Goal: Information Seeking & Learning: Find specific fact

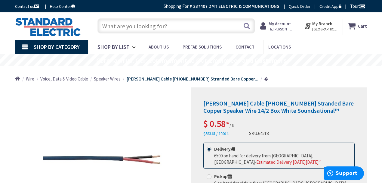
click at [128, 27] on input "text" at bounding box center [177, 25] width 158 height 15
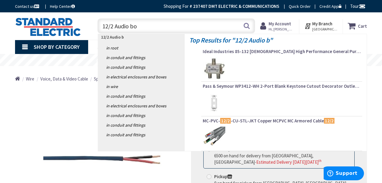
type input "12/2 Audio box"
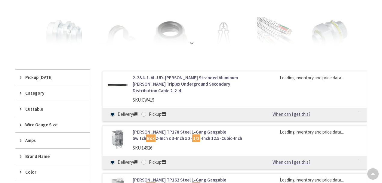
scroll to position [140, 0]
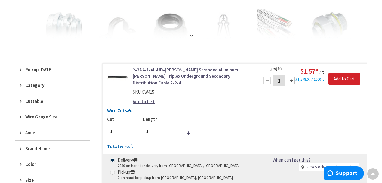
type input "[PERSON_NAME][GEOGRAPHIC_DATA], [GEOGRAPHIC_DATA]"
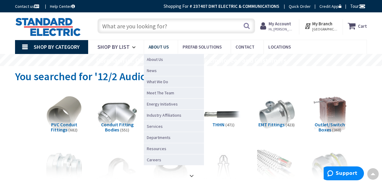
scroll to position [0, 0]
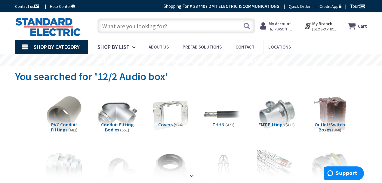
click at [157, 32] on input "text" at bounding box center [177, 25] width 158 height 15
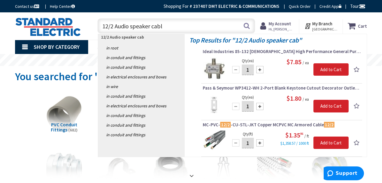
type input "12/2 Audio speaker cable"
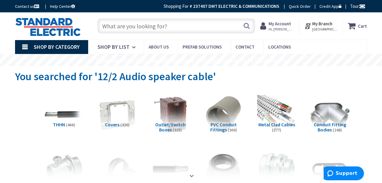
click at [131, 28] on input "text" at bounding box center [177, 25] width 158 height 15
paste input "Genesis 52855008 14/2"
type input "Genesis 52855008 14/2"
click at [246, 26] on button "Search" at bounding box center [247, 26] width 8 height 14
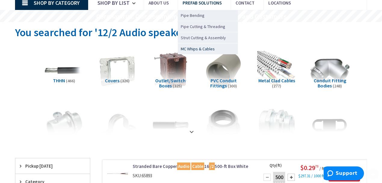
scroll to position [68, 0]
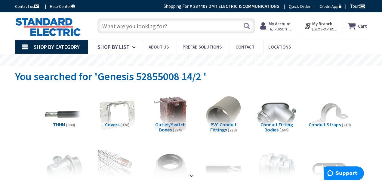
click at [117, 27] on input "text" at bounding box center [177, 25] width 158 height 15
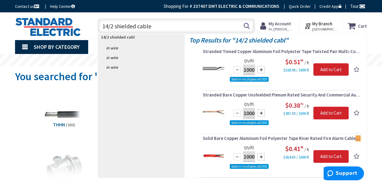
type input "14/2 shielded cables"
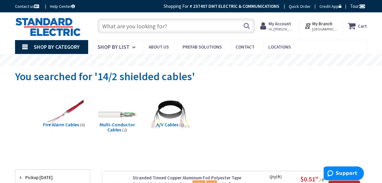
click at [114, 30] on input "text" at bounding box center [177, 25] width 158 height 15
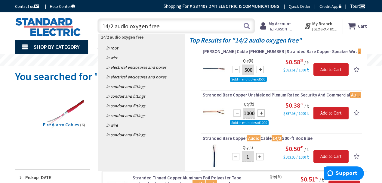
type input "14/2 audio oxygen free"
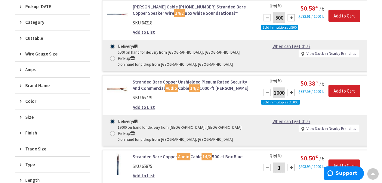
scroll to position [201, 0]
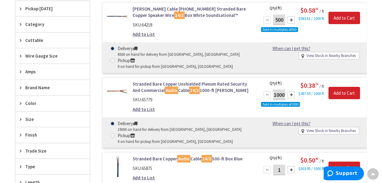
click at [175, 10] on link "Coleman Cable 94742-45-01 Stranded Bare Copper Speaker Wire 14/2 Box White Soun…" at bounding box center [193, 12] width 120 height 13
click at [176, 8] on link "Coleman Cable 94742-45-01 Stranded Bare Copper Speaker Wire 14/2 Box White Soun…" at bounding box center [193, 12] width 120 height 13
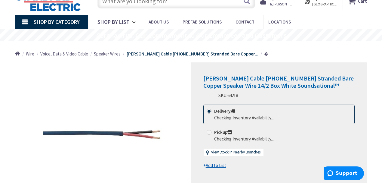
scroll to position [40, 0]
